Goal: Task Accomplishment & Management: Manage account settings

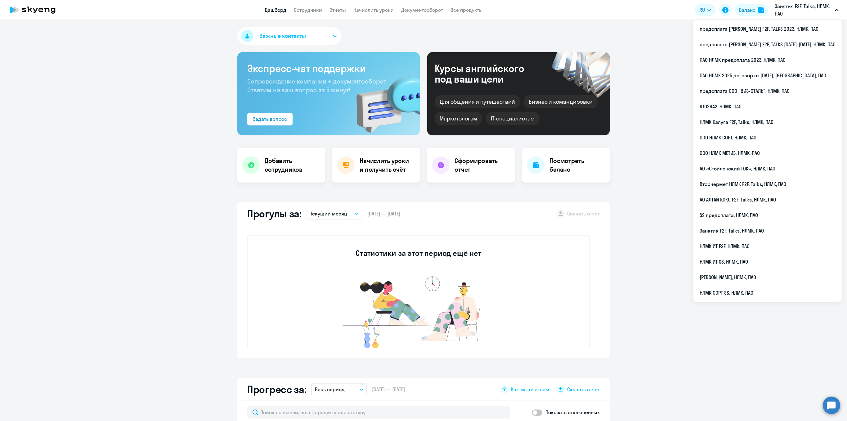
select select "30"
click at [777, 44] on li "предоплата [PERSON_NAME] F2F, TALKS [DATE]-[DATE], НЛМК, ПАО" at bounding box center [767, 45] width 148 height 16
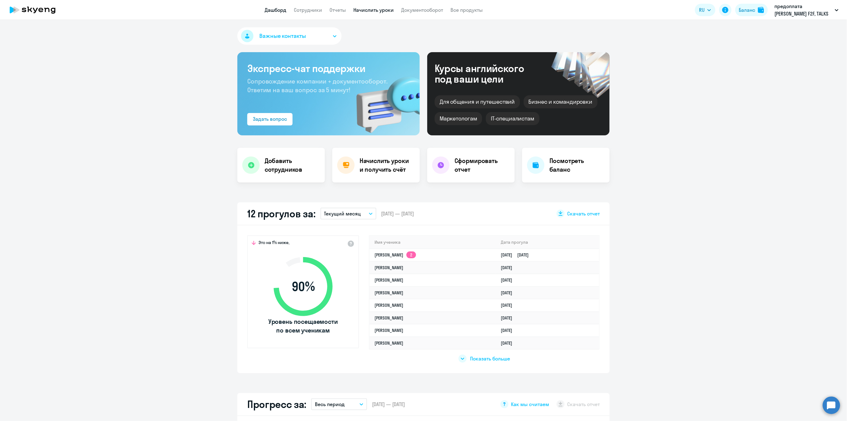
click at [363, 11] on link "Начислить уроки" at bounding box center [373, 10] width 40 height 6
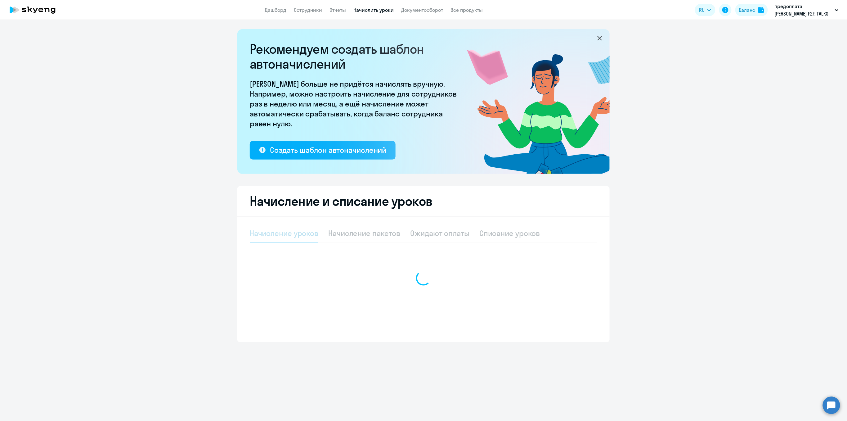
select select "10"
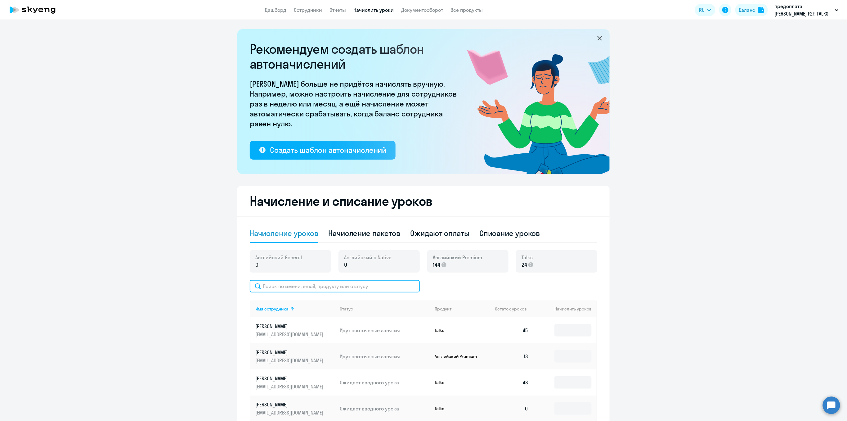
click at [285, 287] on input "text" at bounding box center [335, 286] width 170 height 12
type input "вас"
click at [572, 356] on input at bounding box center [572, 356] width 37 height 12
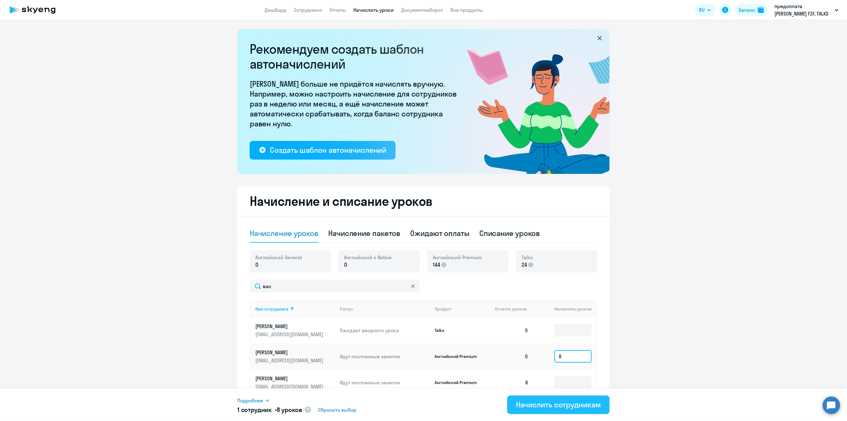
type input "8"
click at [569, 408] on div "Начислить сотрудникам" at bounding box center [558, 404] width 85 height 10
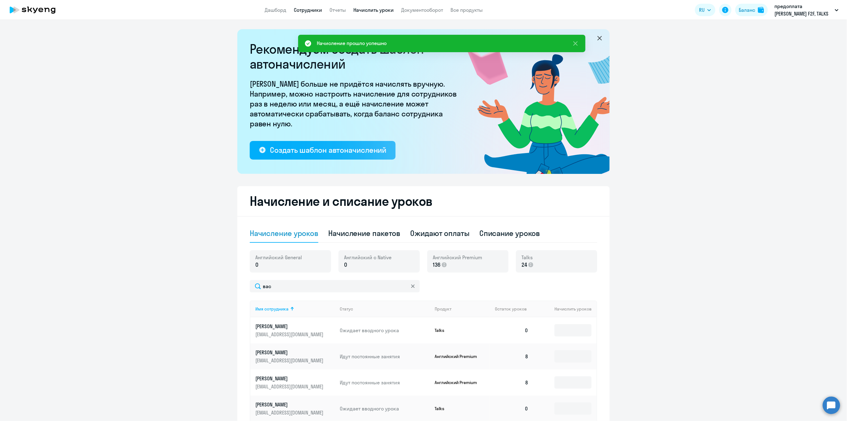
click at [313, 11] on link "Сотрудники" at bounding box center [308, 10] width 28 height 6
select select "30"
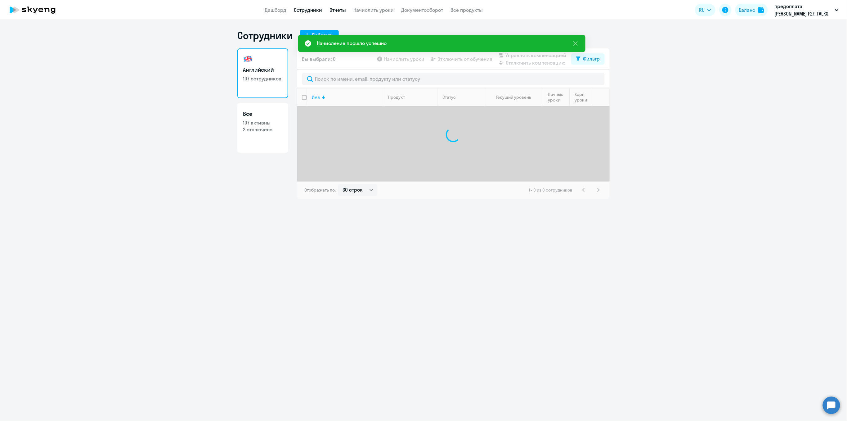
click at [333, 11] on link "Отчеты" at bounding box center [337, 10] width 16 height 6
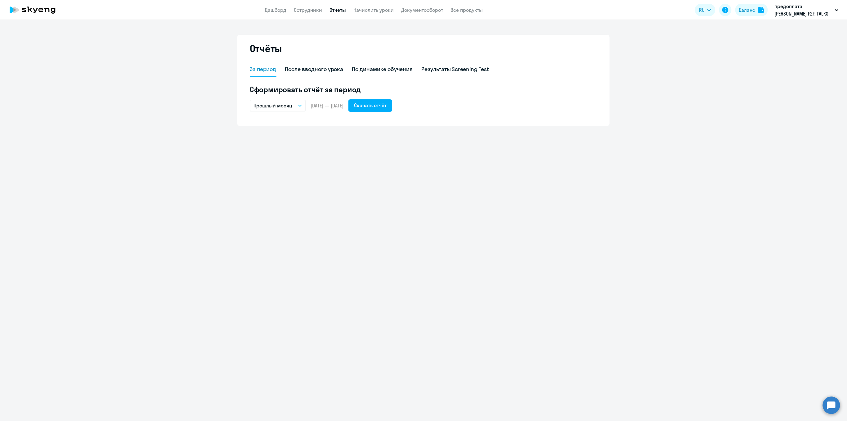
click at [333, 11] on link "Отчеты" at bounding box center [337, 10] width 16 height 6
click at [307, 12] on link "Сотрудники" at bounding box center [308, 10] width 28 height 6
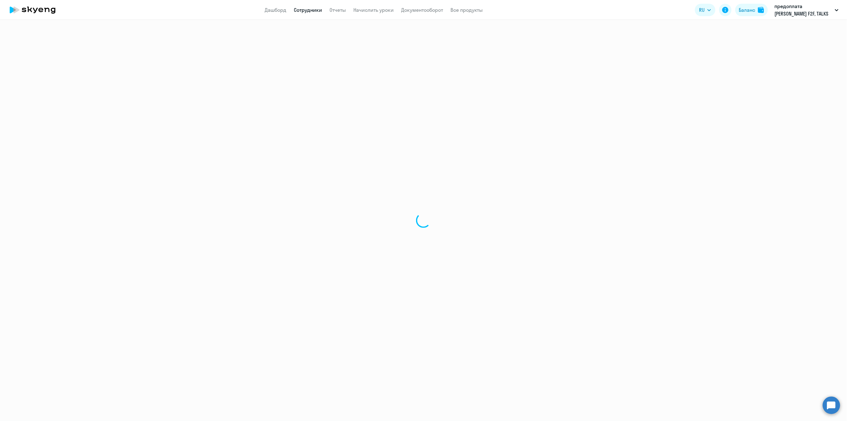
select select "30"
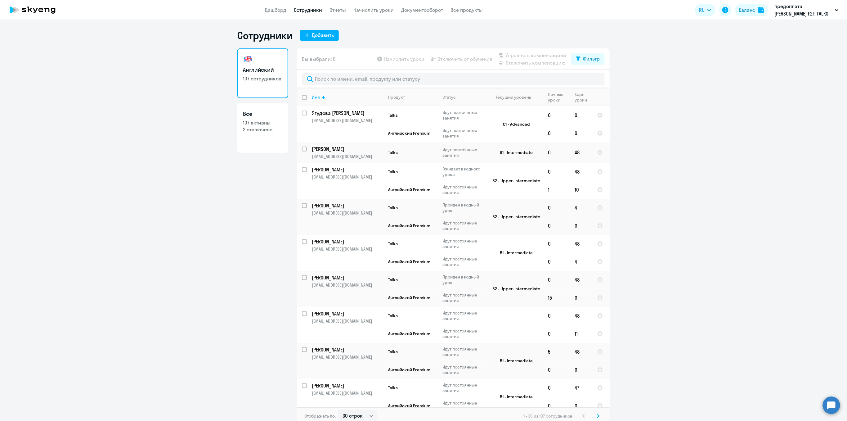
click at [332, 13] on app-menu-item-link "Отчеты" at bounding box center [337, 10] width 16 height 8
click at [334, 11] on link "Отчеты" at bounding box center [337, 10] width 16 height 6
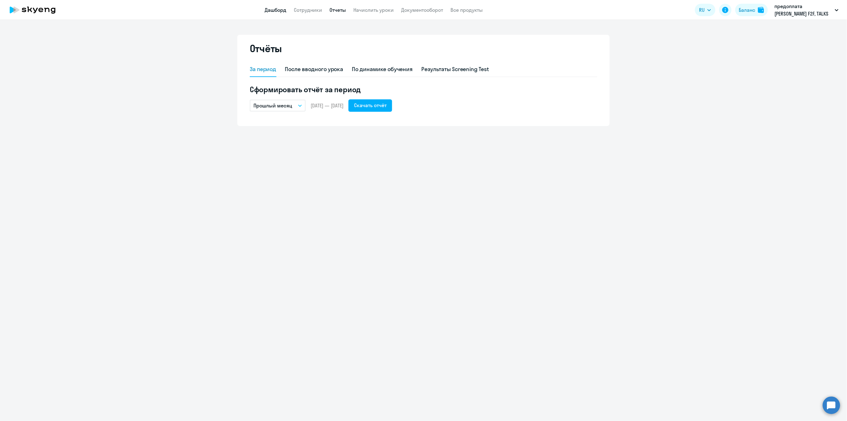
click at [271, 9] on link "Дашборд" at bounding box center [276, 10] width 22 height 6
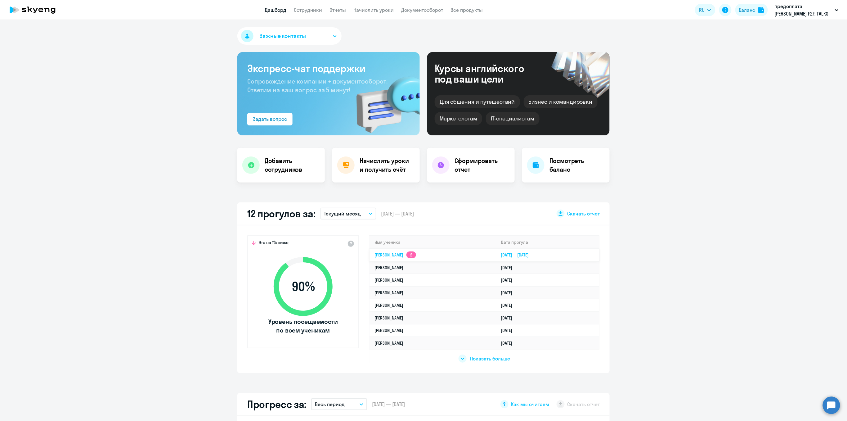
click at [394, 253] on link "[PERSON_NAME] 2" at bounding box center [395, 255] width 42 height 6
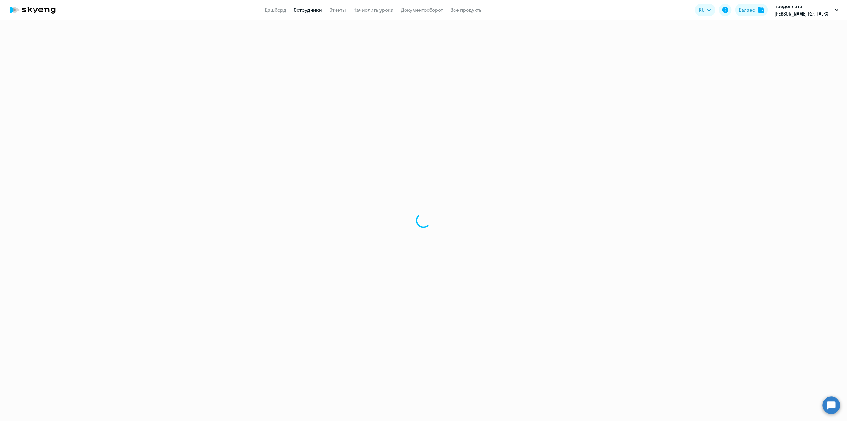
select select "english"
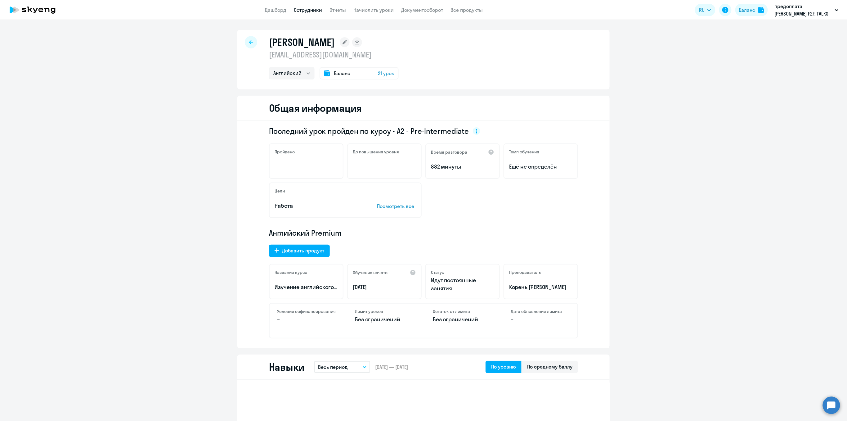
click at [249, 41] on icon at bounding box center [251, 42] width 4 height 4
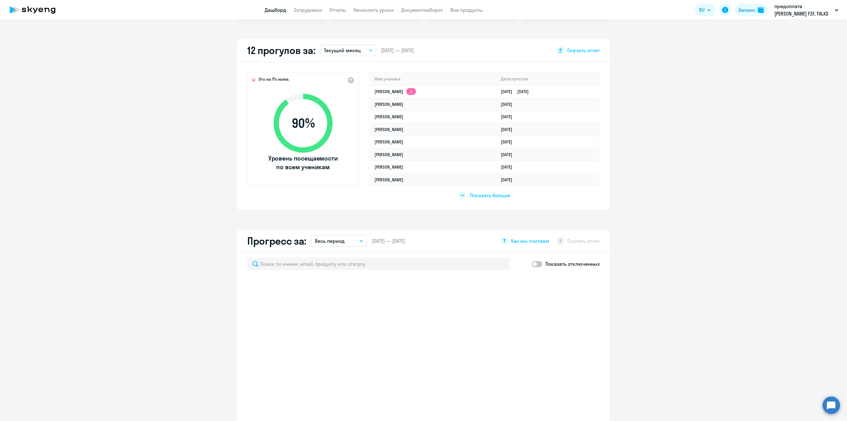
scroll to position [165, 0]
select select "30"
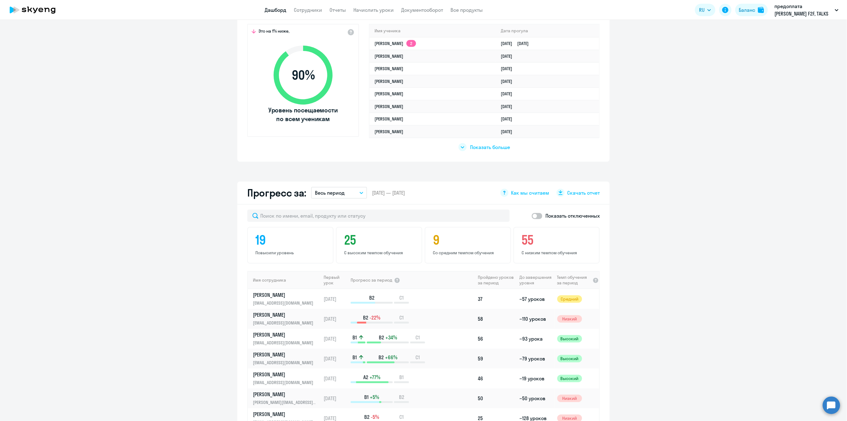
scroll to position [124, 0]
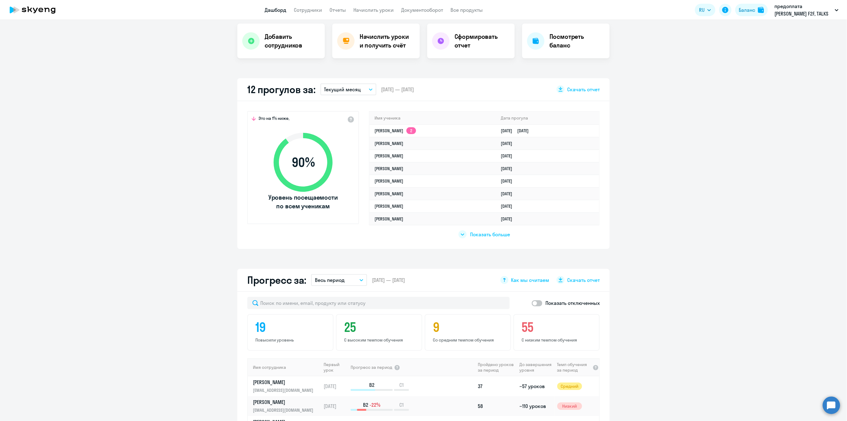
click at [496, 235] on span "Показать больше" at bounding box center [490, 234] width 40 height 7
